Goal: Task Accomplishment & Management: Complete application form

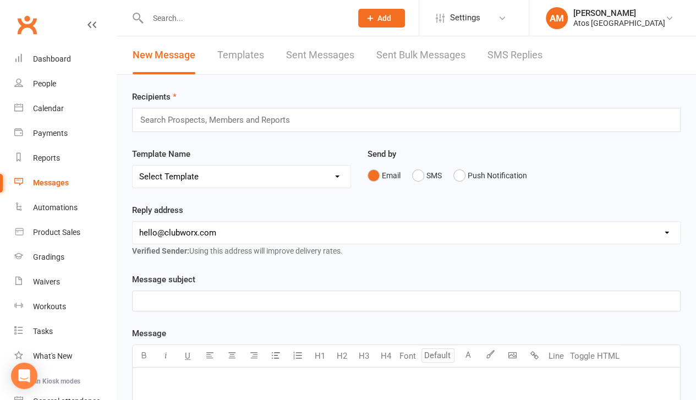
click at [416, 25] on div "Prospect Member Non-attending contact Class / event Appointment Grading event T…" at bounding box center [381, 18] width 75 height 36
click at [395, 16] on button "Add" at bounding box center [381, 18] width 47 height 19
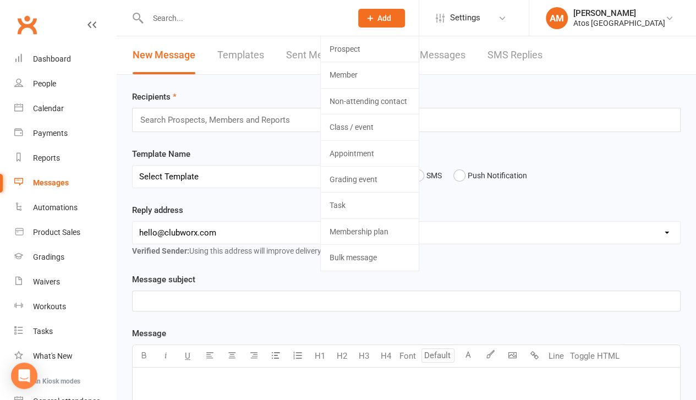
click at [373, 13] on icon at bounding box center [370, 18] width 10 height 10
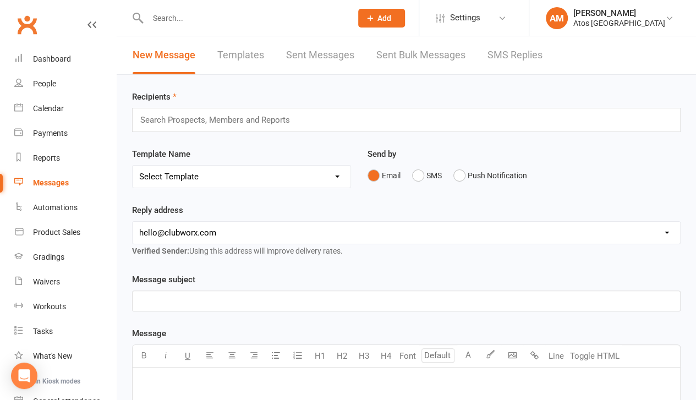
click at [373, 13] on icon at bounding box center [370, 18] width 10 height 10
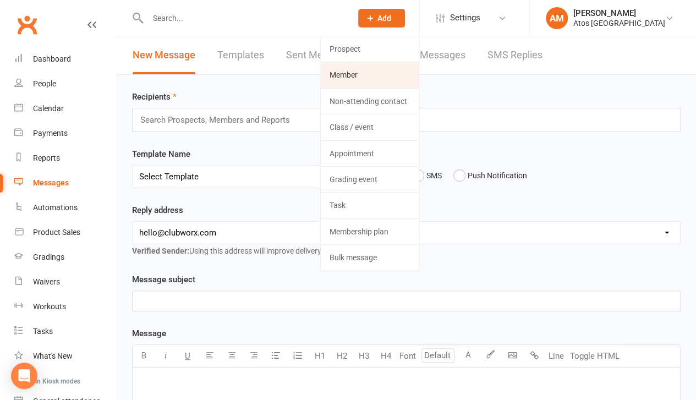
click at [352, 74] on link "Member" at bounding box center [370, 74] width 98 height 25
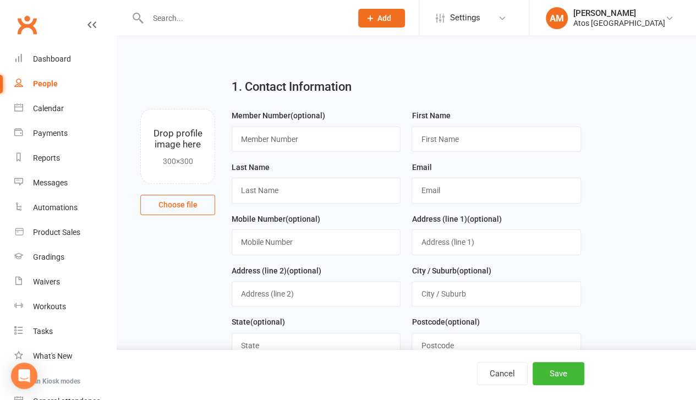
click at [141, 21] on icon at bounding box center [138, 18] width 12 height 13
click at [150, 27] on div at bounding box center [238, 18] width 212 height 36
click at [152, 11] on input "text" at bounding box center [244, 17] width 200 height 15
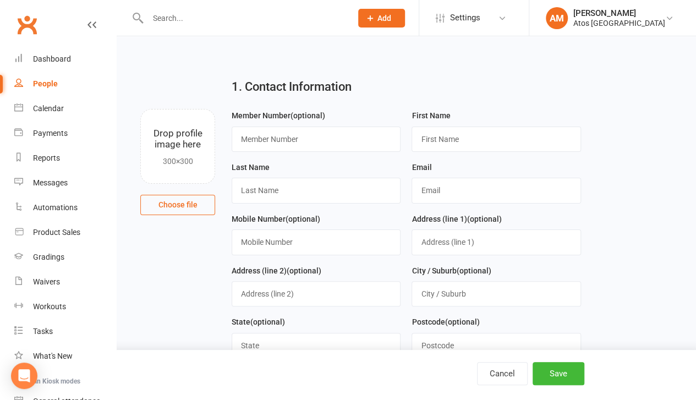
click at [152, 11] on input "text" at bounding box center [244, 17] width 200 height 15
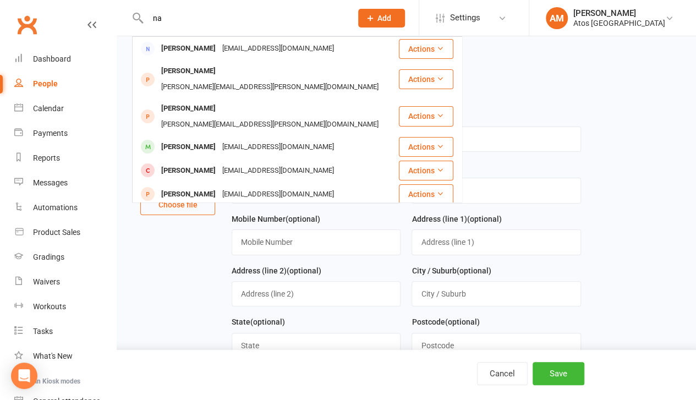
type input "n"
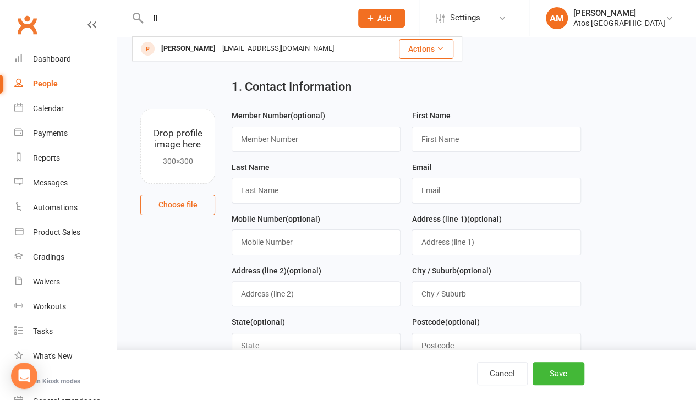
type input "f"
click at [277, 137] on input "text" at bounding box center [315, 138] width 169 height 25
click at [293, 187] on input "text" at bounding box center [315, 190] width 169 height 25
click at [438, 137] on input "text" at bounding box center [495, 138] width 169 height 25
